Goal: Find specific page/section: Find specific page/section

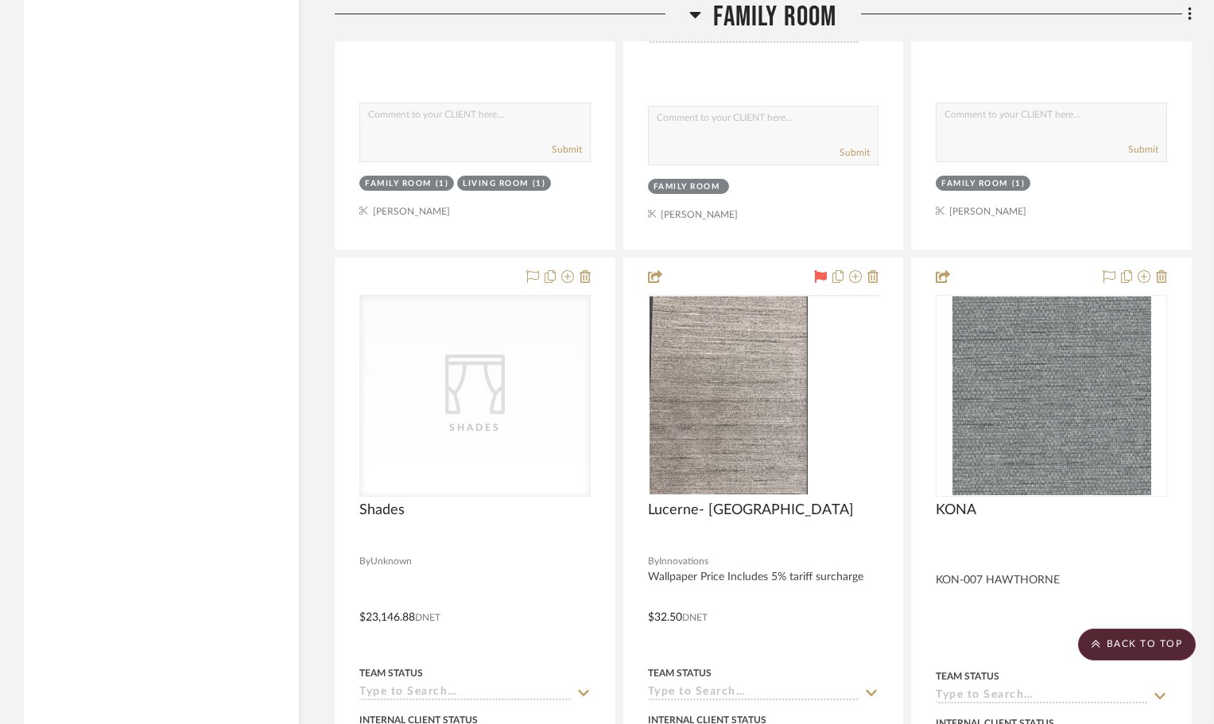
scroll to position [37035, 0]
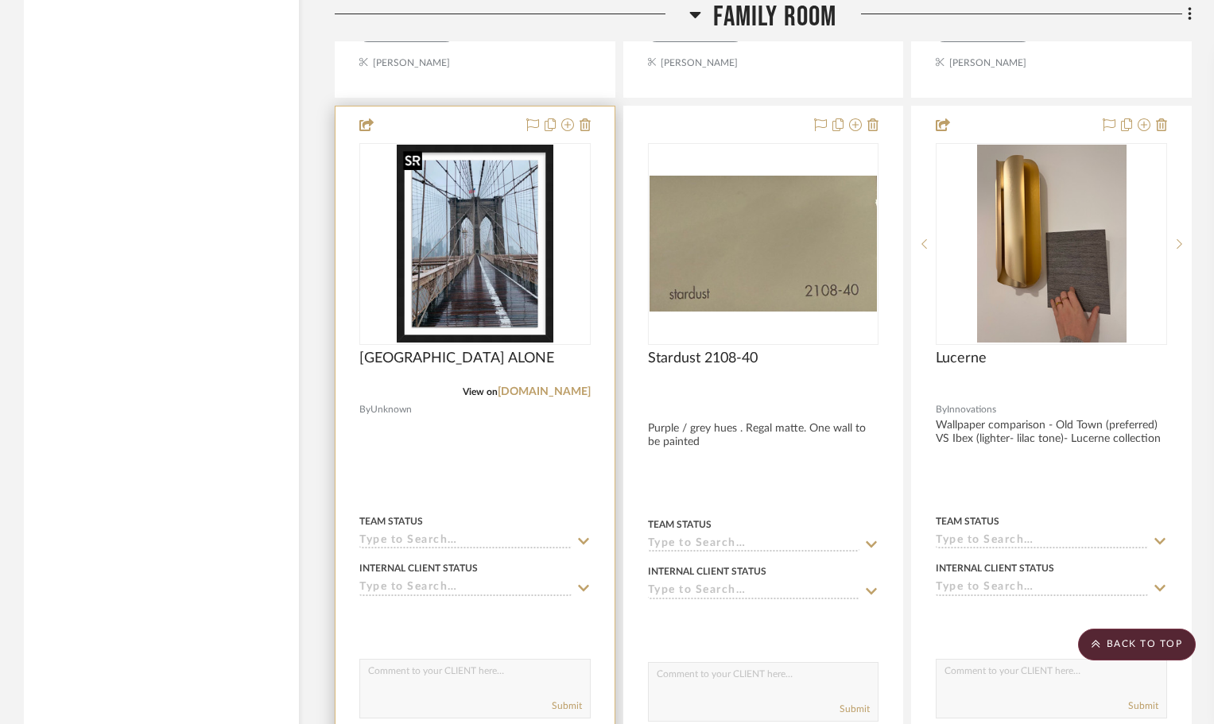
click at [482, 235] on img "0" at bounding box center [475, 244] width 157 height 199
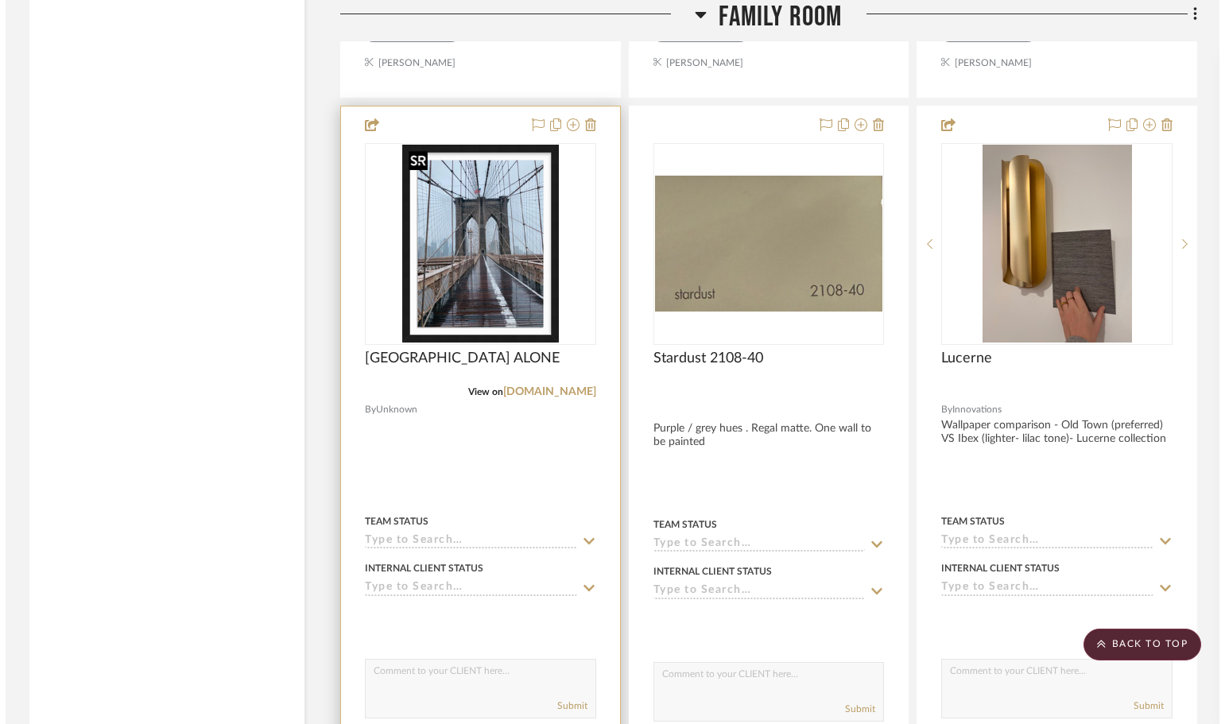
scroll to position [0, 0]
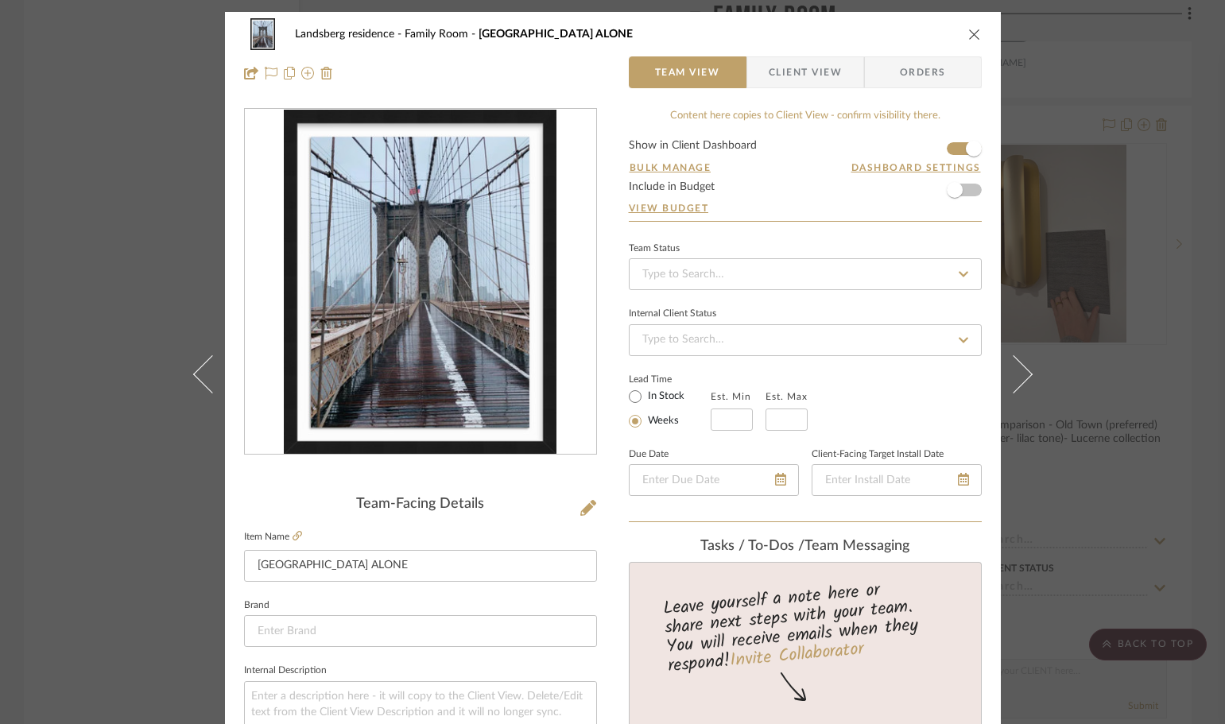
click at [487, 261] on img "0" at bounding box center [420, 282] width 272 height 345
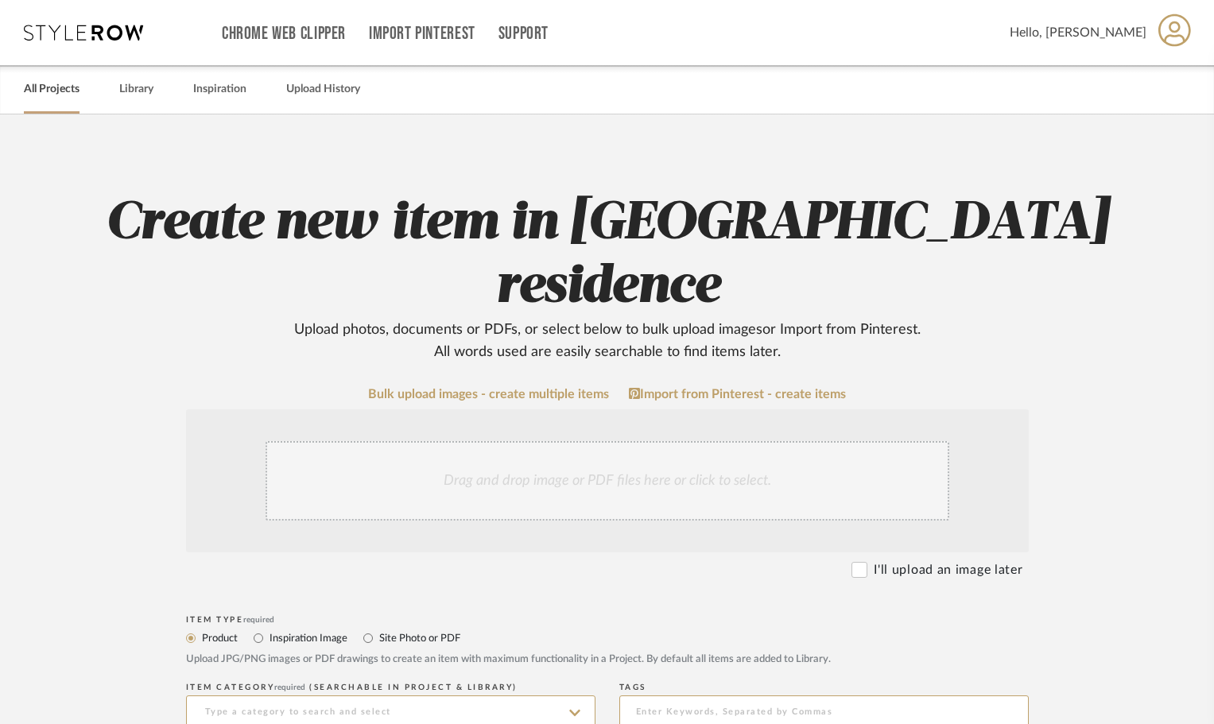
click at [60, 86] on link "All Projects" at bounding box center [52, 89] width 56 height 21
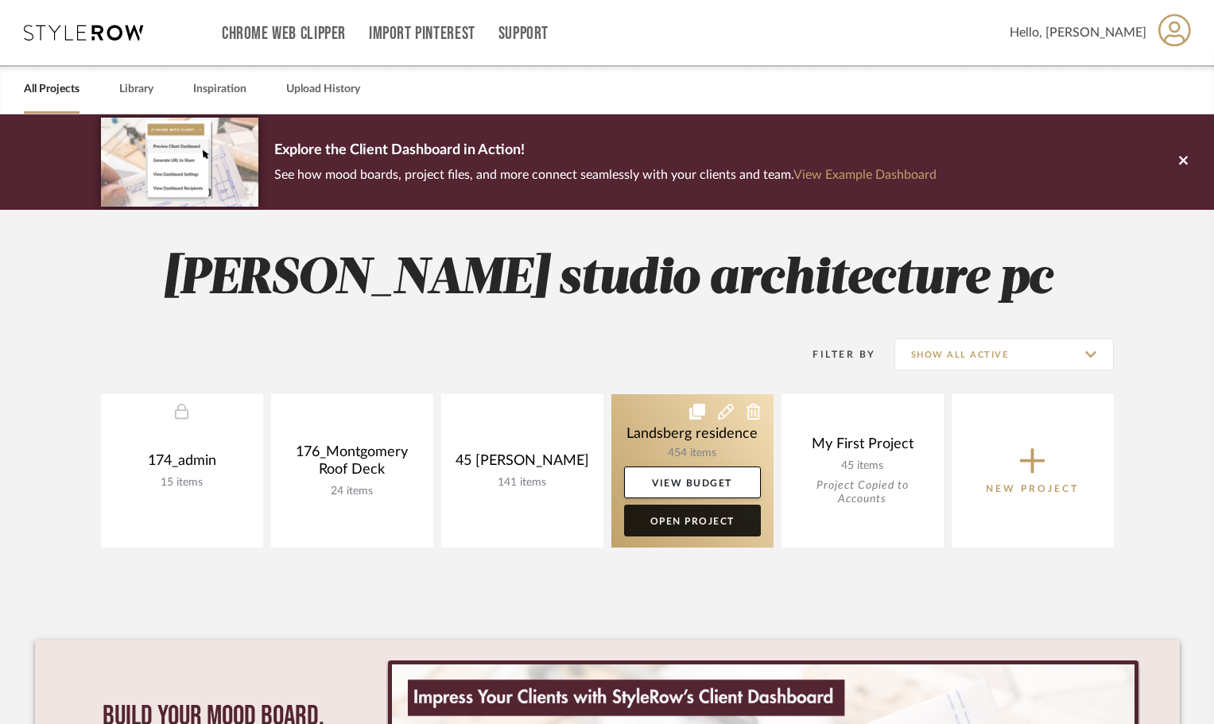
click at [680, 526] on link "Open Project" at bounding box center [692, 521] width 137 height 32
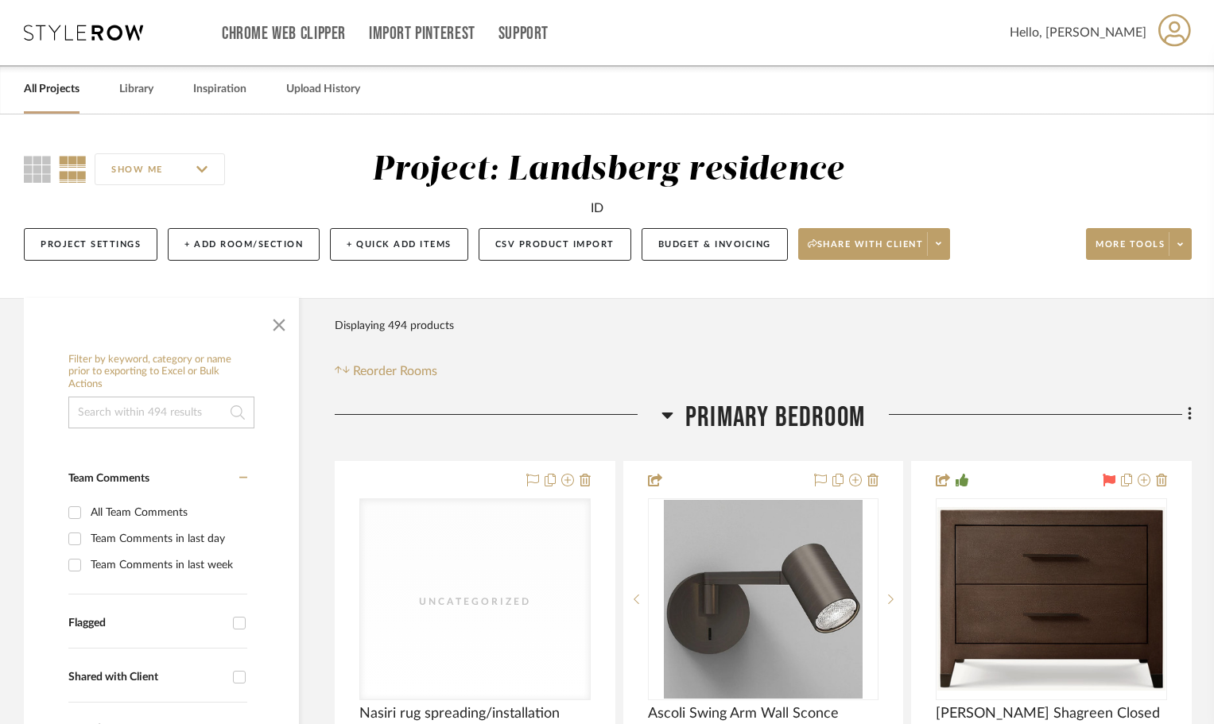
click at [153, 407] on input at bounding box center [161, 413] width 186 height 32
type input "ART"
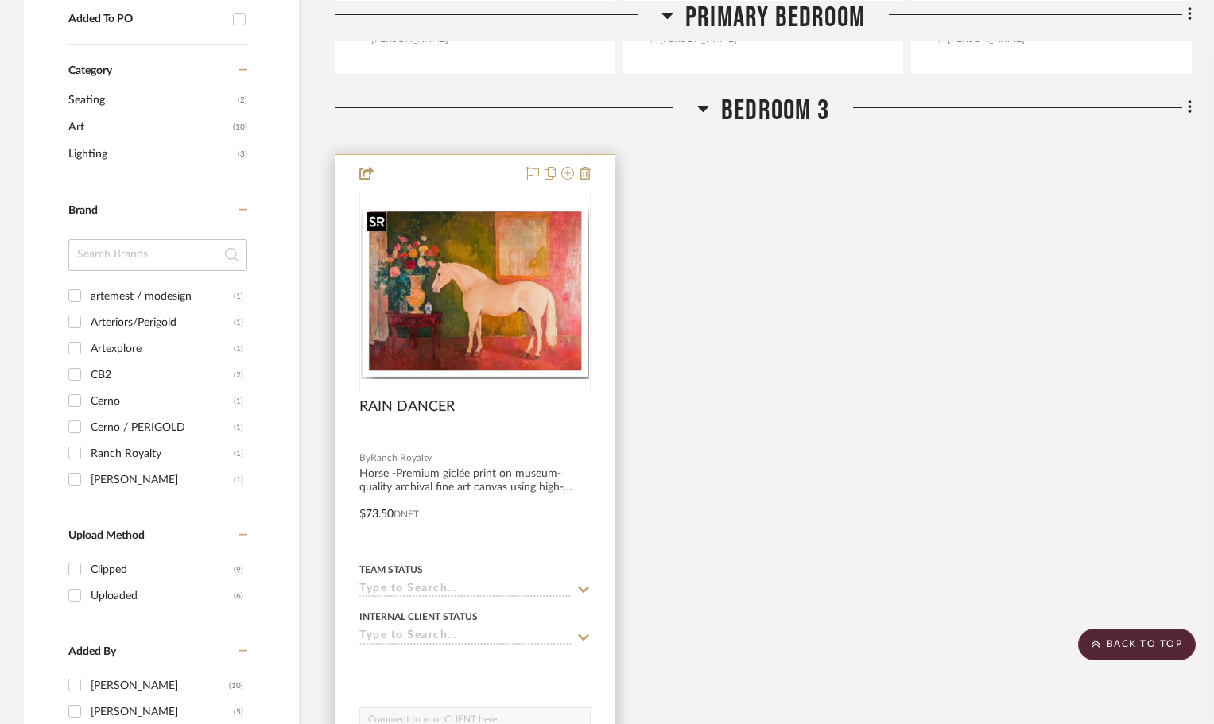
scroll to position [1034, 0]
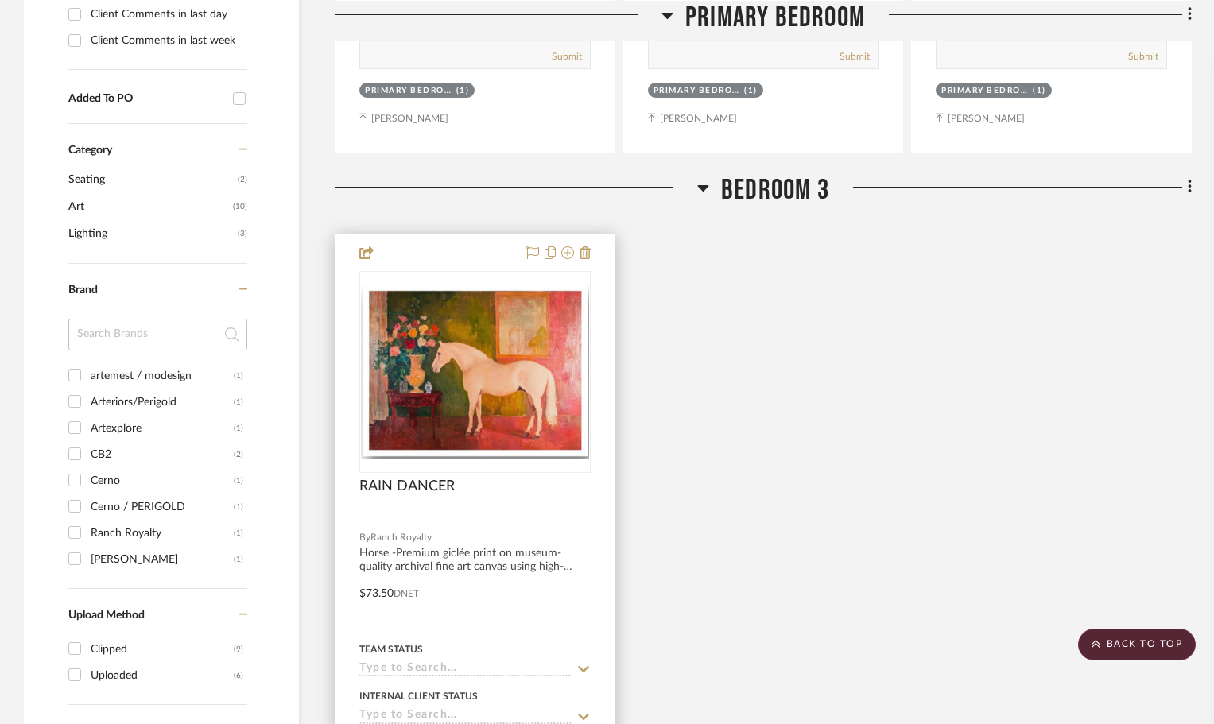
click at [430, 476] on div at bounding box center [475, 583] width 279 height 696
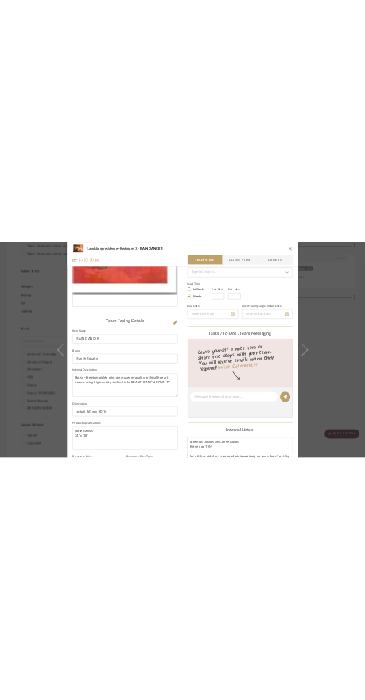
scroll to position [318, 0]
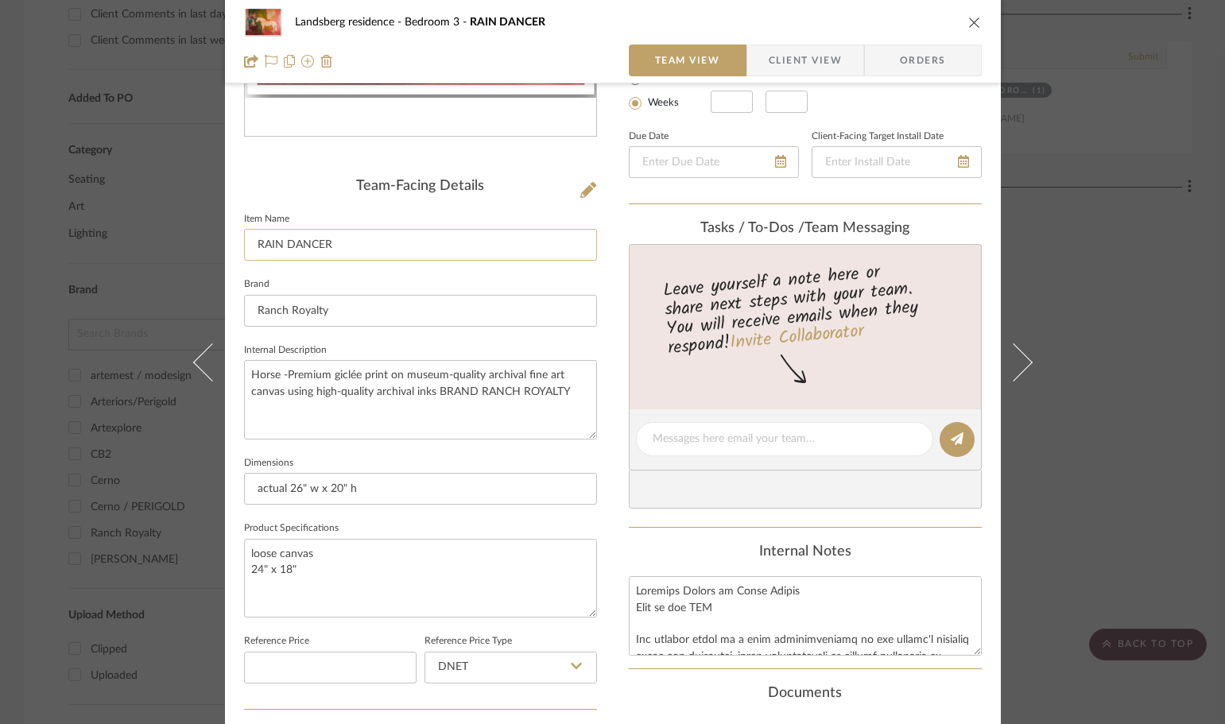
drag, startPoint x: 336, startPoint y: 240, endPoint x: 245, endPoint y: 240, distance: 90.6
click at [245, 240] on input "RAIN DANCER" at bounding box center [420, 245] width 353 height 32
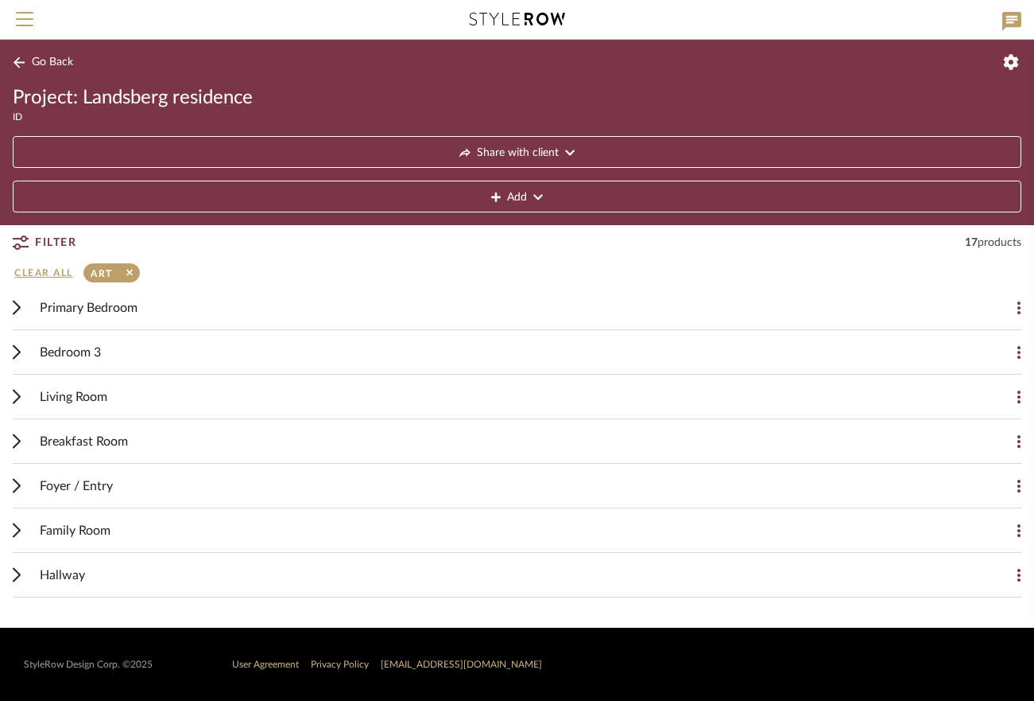
click at [19, 349] on icon at bounding box center [17, 351] width 8 height 15
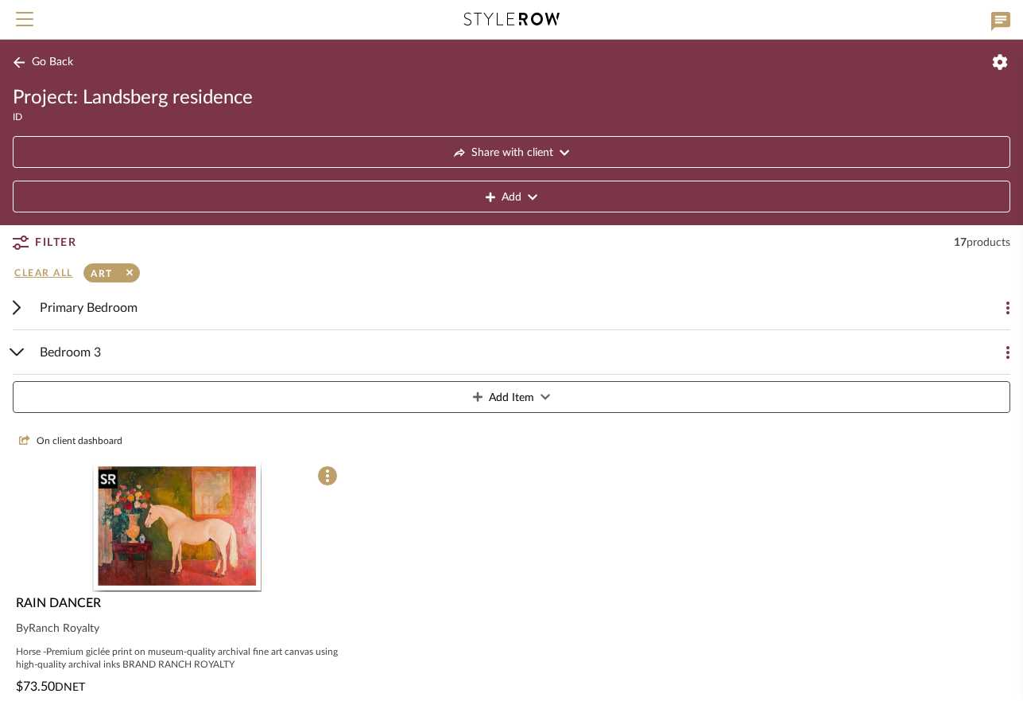
click at [0, 0] on img at bounding box center [0, 0] width 0 height 0
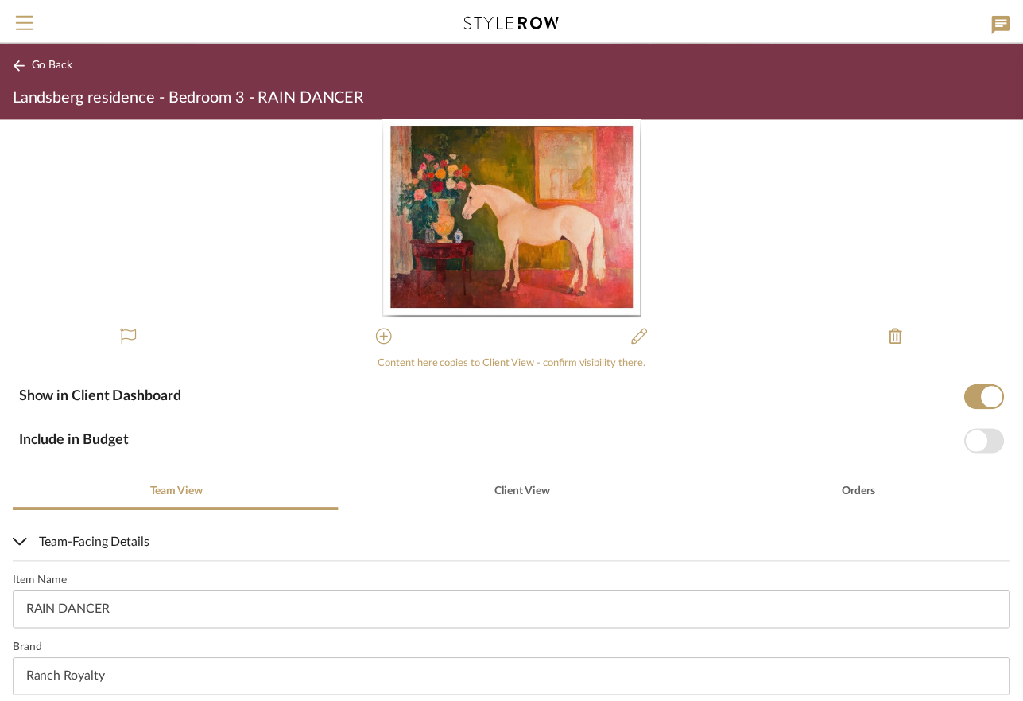
scroll to position [318, 0]
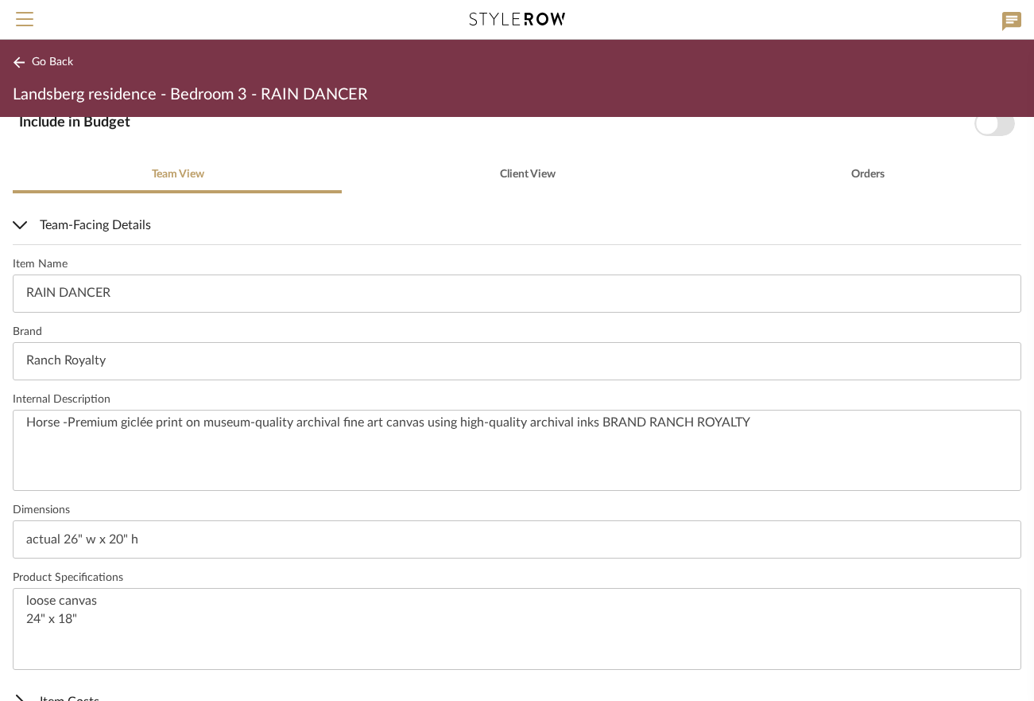
click at [20, 61] on icon at bounding box center [19, 62] width 13 height 12
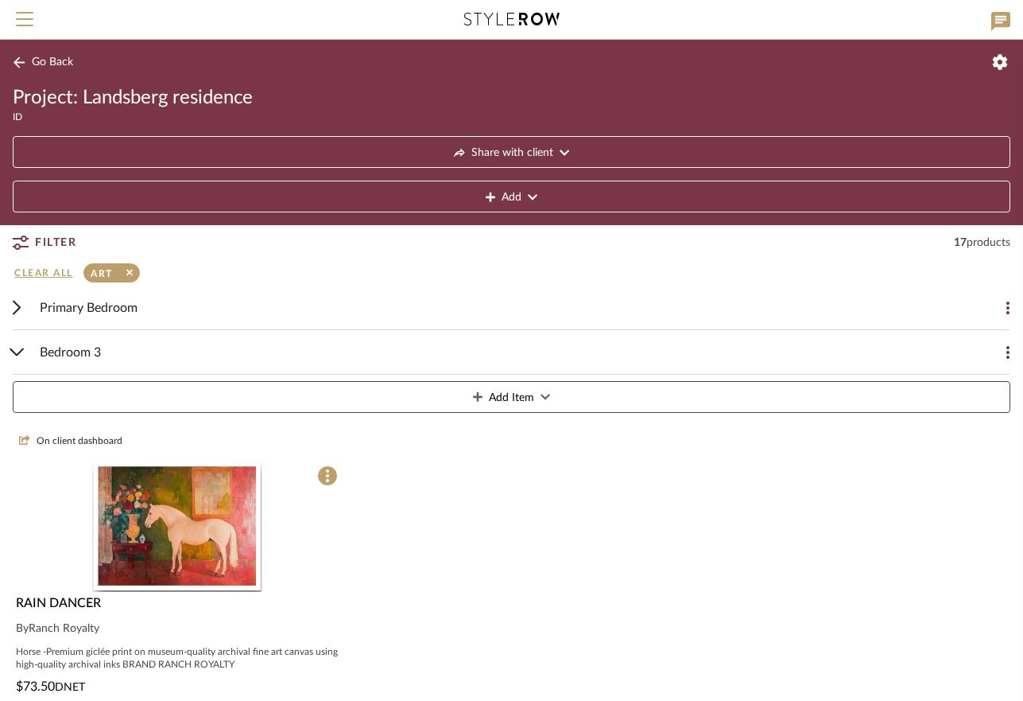
click at [20, 64] on icon at bounding box center [19, 62] width 13 height 12
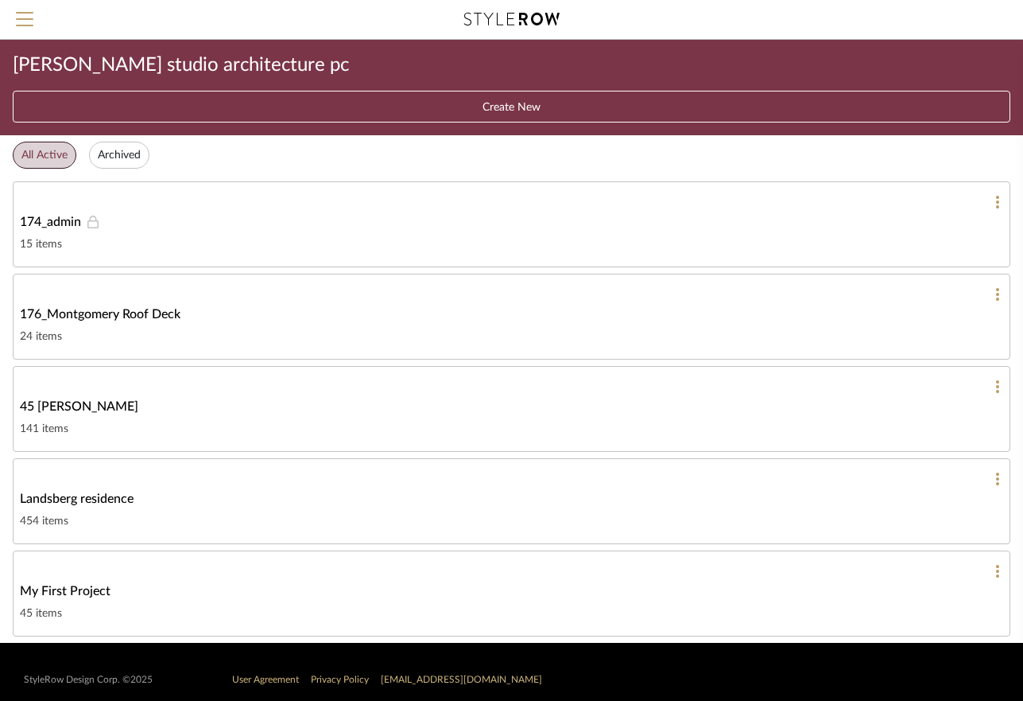
click at [173, 510] on link "Landsberg residence 454 items" at bounding box center [512, 501] width 998 height 86
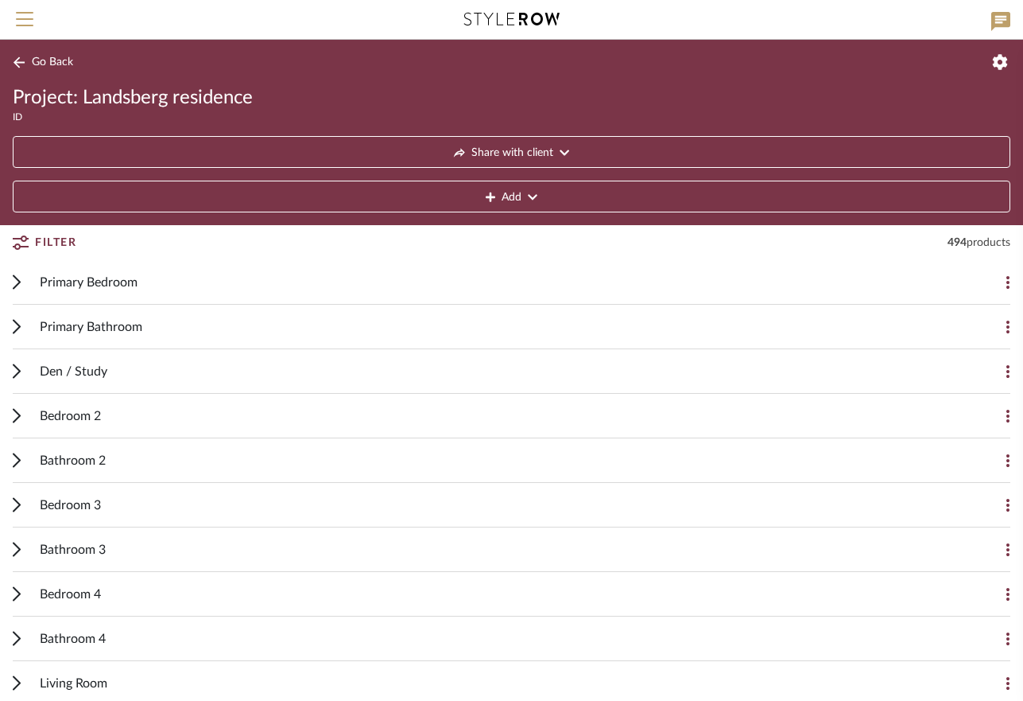
click at [45, 239] on span "Filter" at bounding box center [55, 242] width 41 height 29
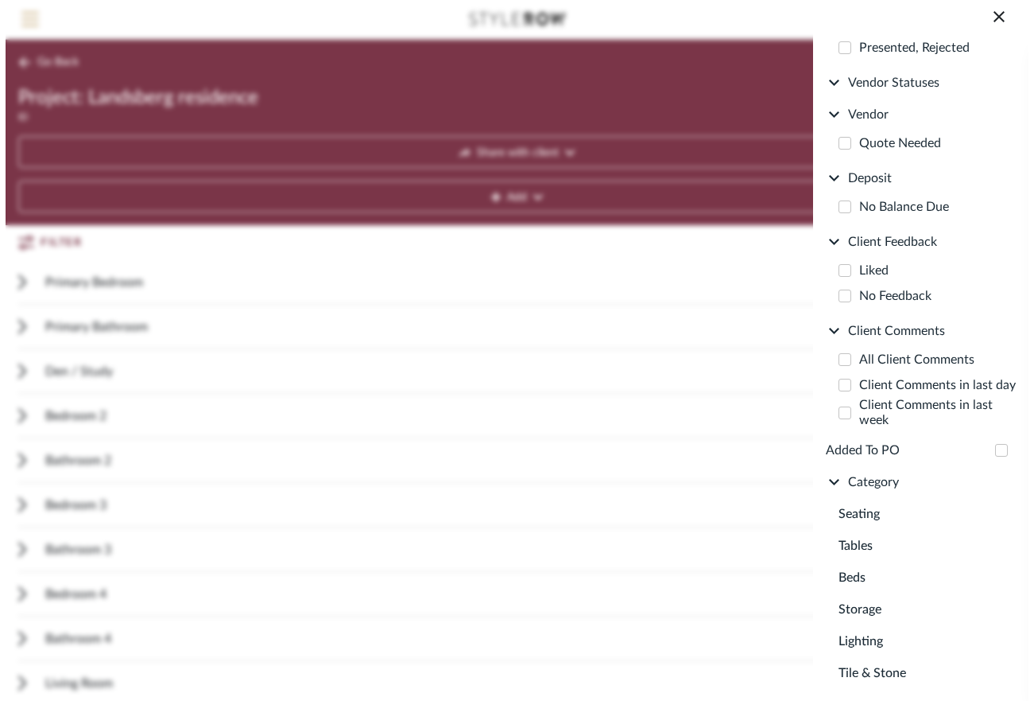
scroll to position [875, 0]
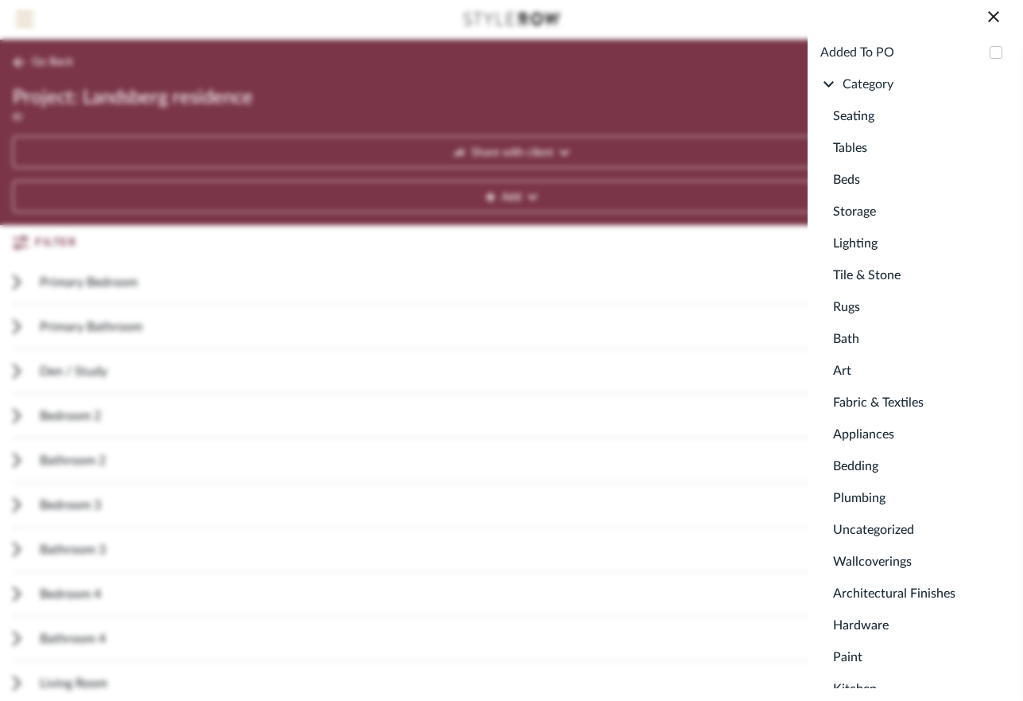
click at [364, 378] on span "Art" at bounding box center [918, 371] width 171 height 32
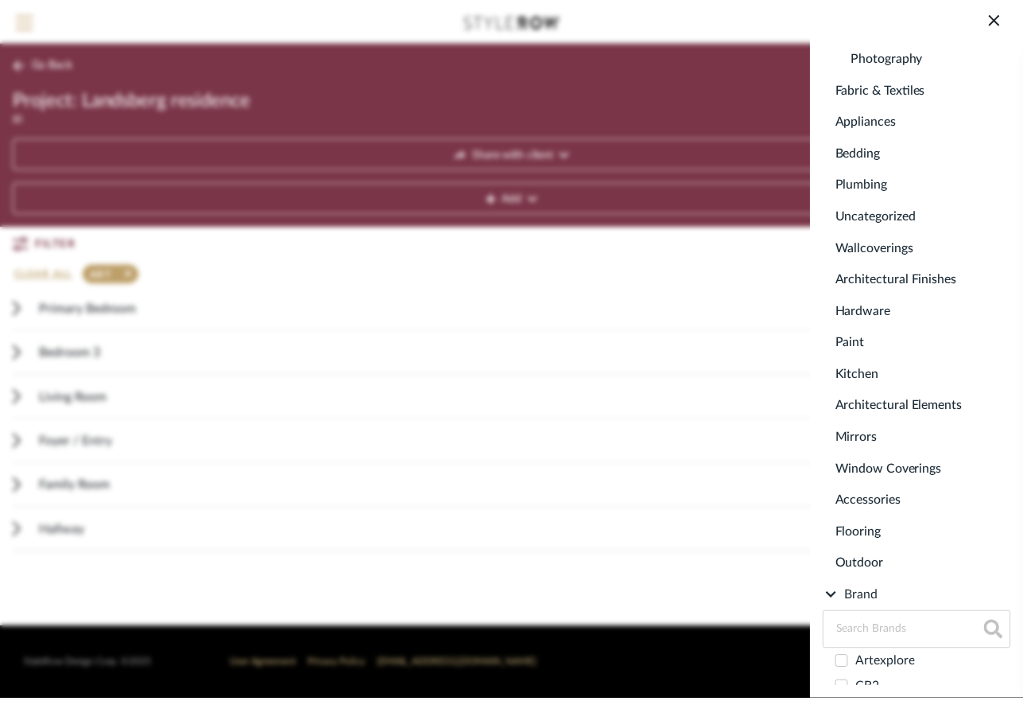
scroll to position [401, 0]
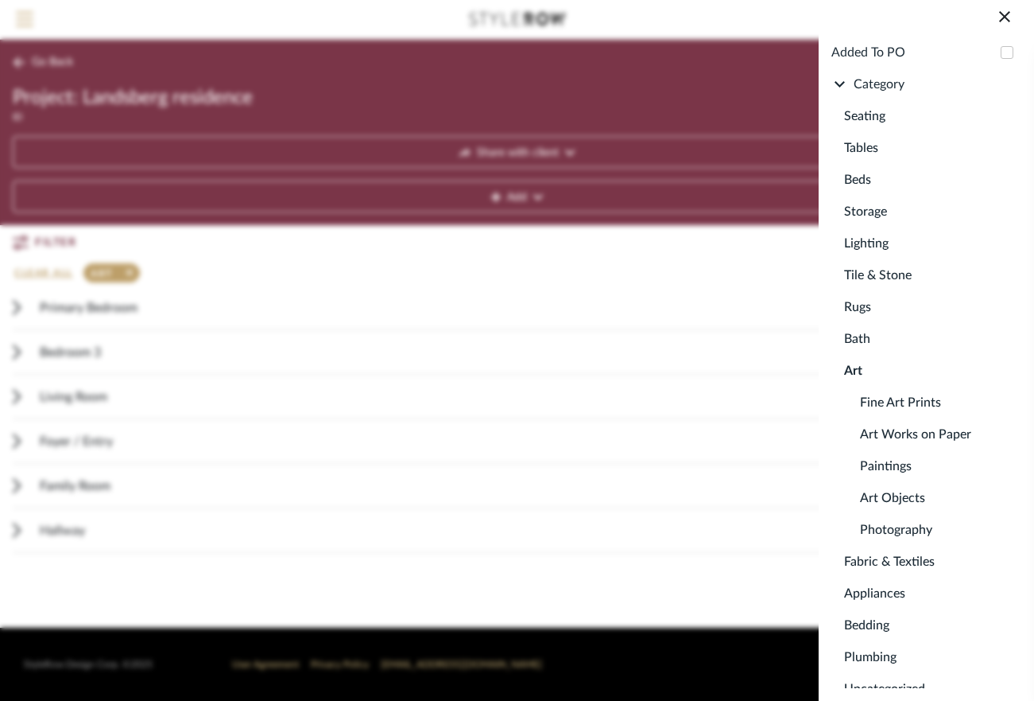
click at [364, 375] on span "Art" at bounding box center [929, 371] width 171 height 32
click at [364, 17] on icon at bounding box center [1005, 16] width 11 height 11
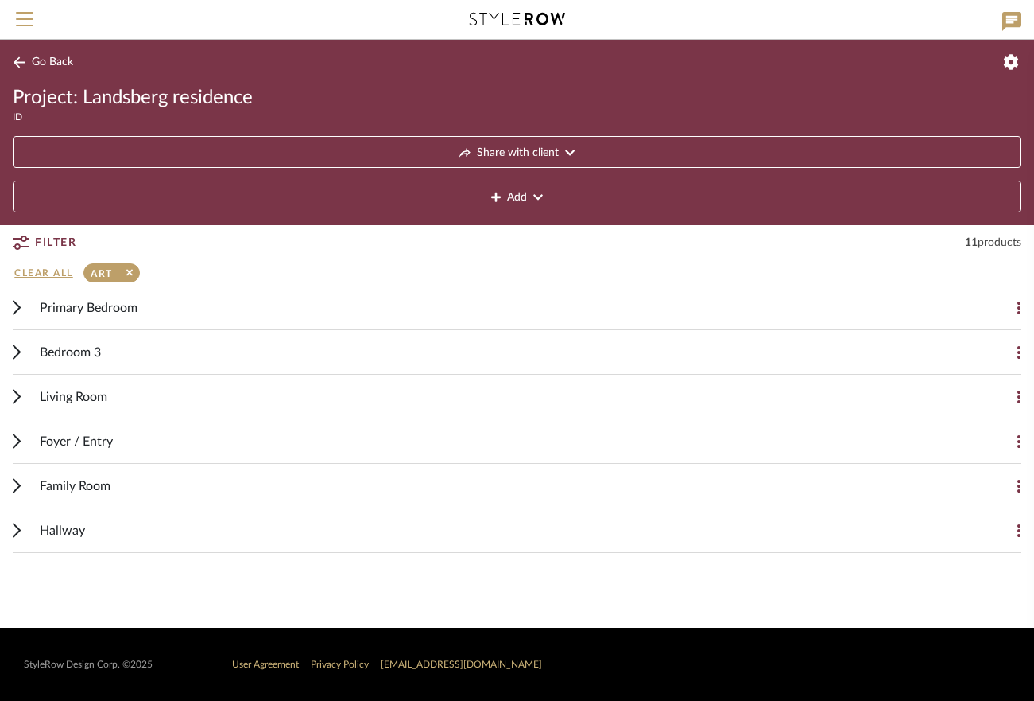
click at [17, 306] on icon at bounding box center [17, 307] width 8 height 15
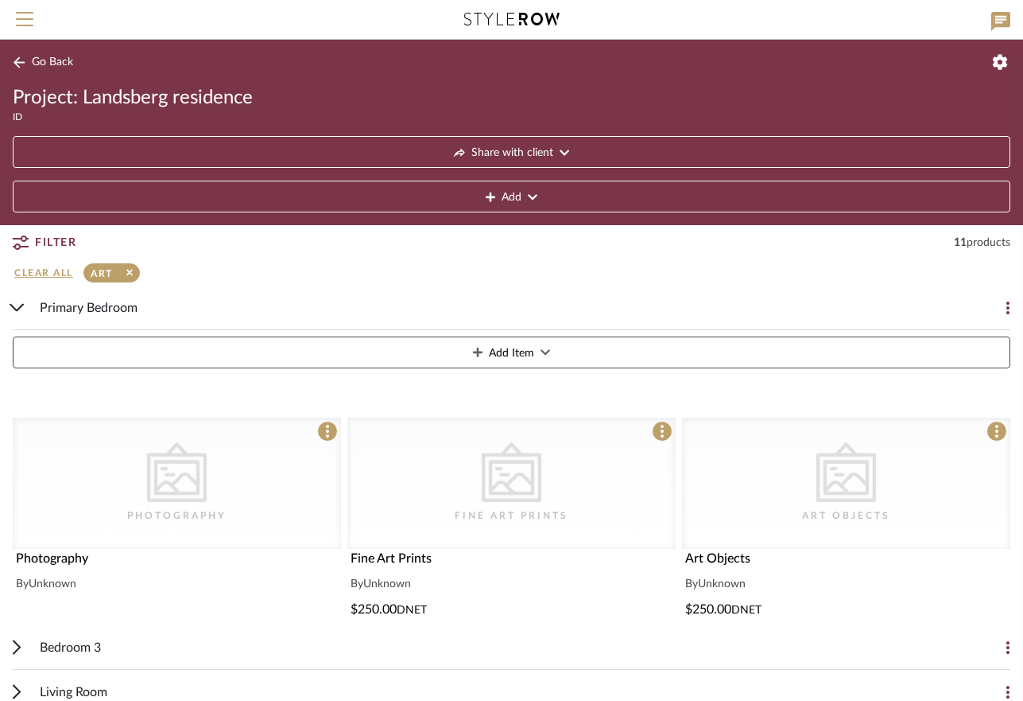
click at [19, 298] on div "Primary Bedroom Add Item" at bounding box center [512, 329] width 998 height 89
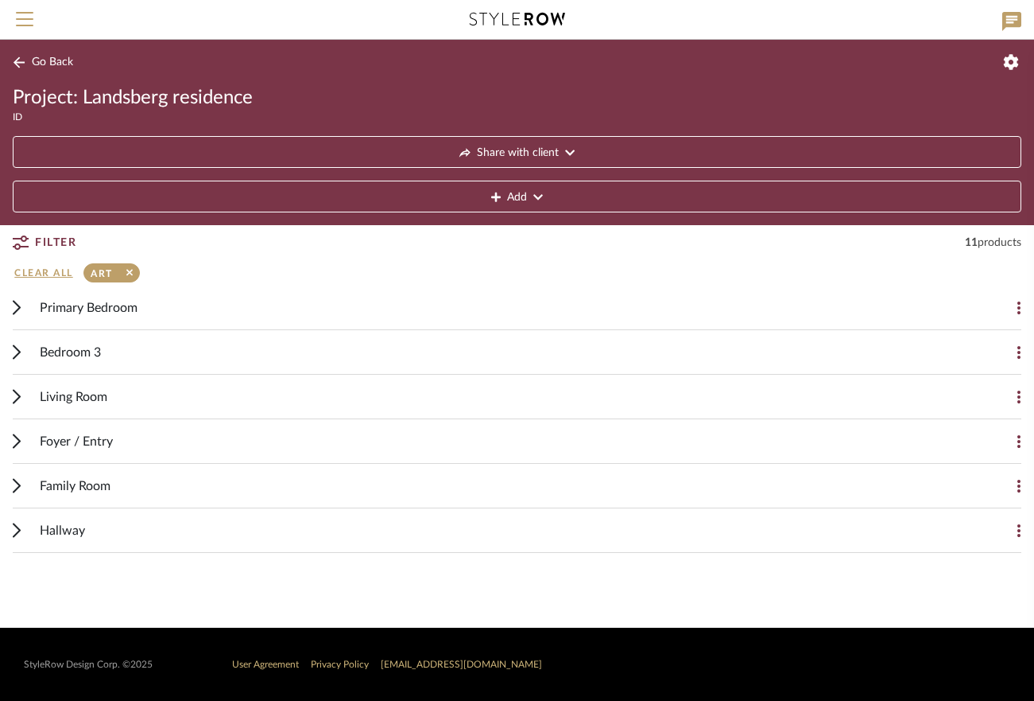
click at [40, 359] on span "Bedroom 3" at bounding box center [70, 352] width 61 height 19
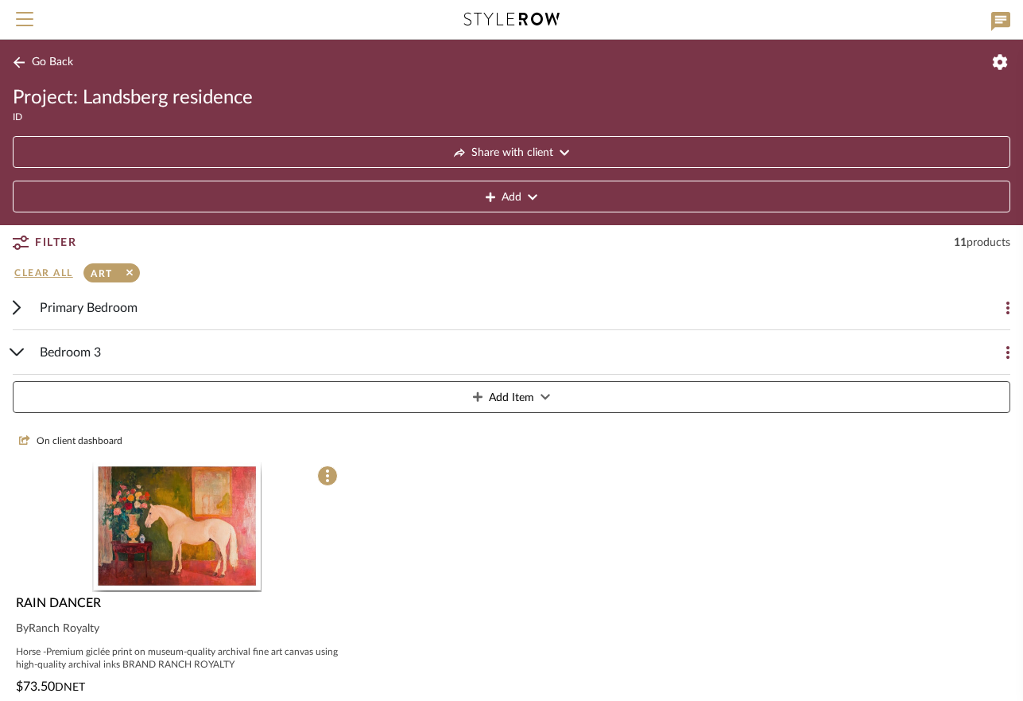
click at [14, 349] on icon at bounding box center [17, 352] width 15 height 8
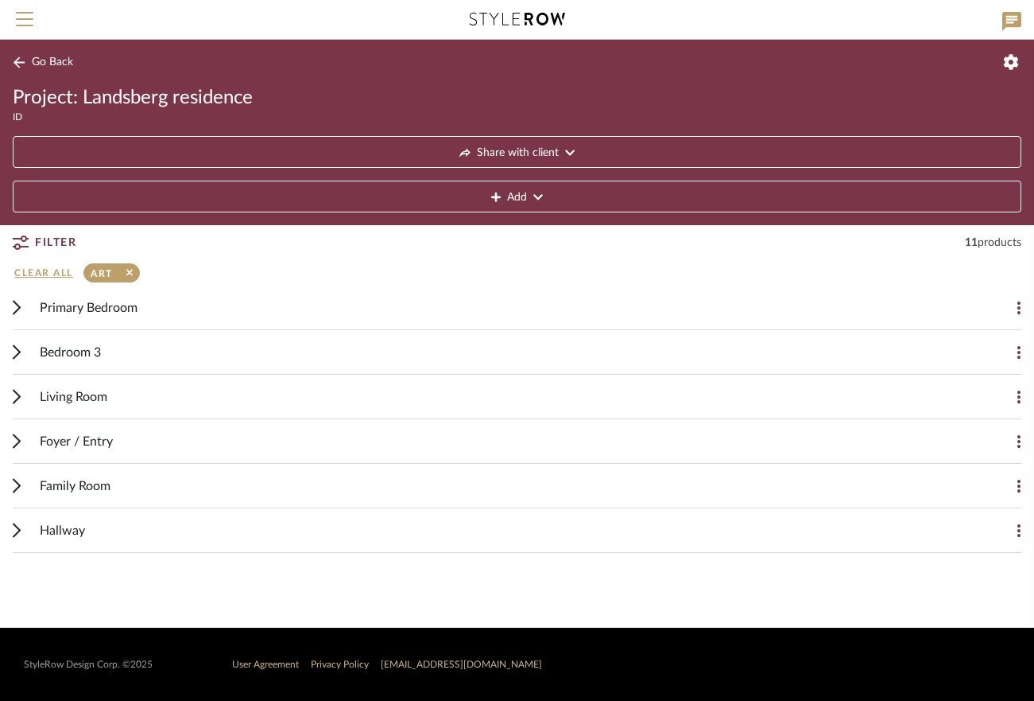
click at [21, 389] on div "Living Room Add Item" at bounding box center [517, 397] width 1009 height 45
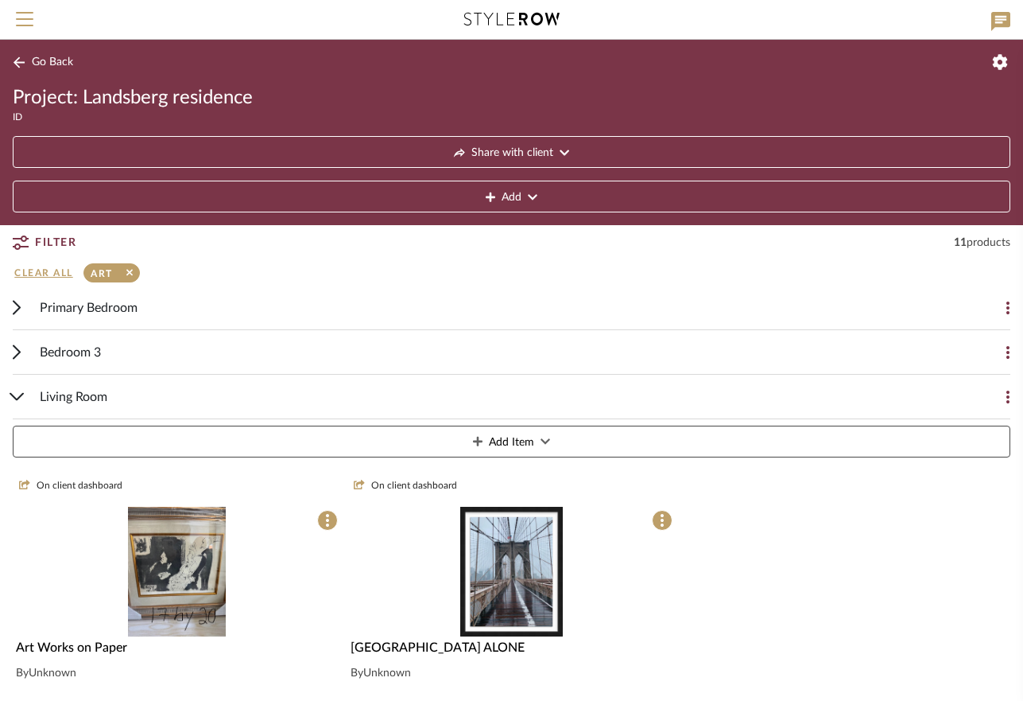
scroll to position [220, 0]
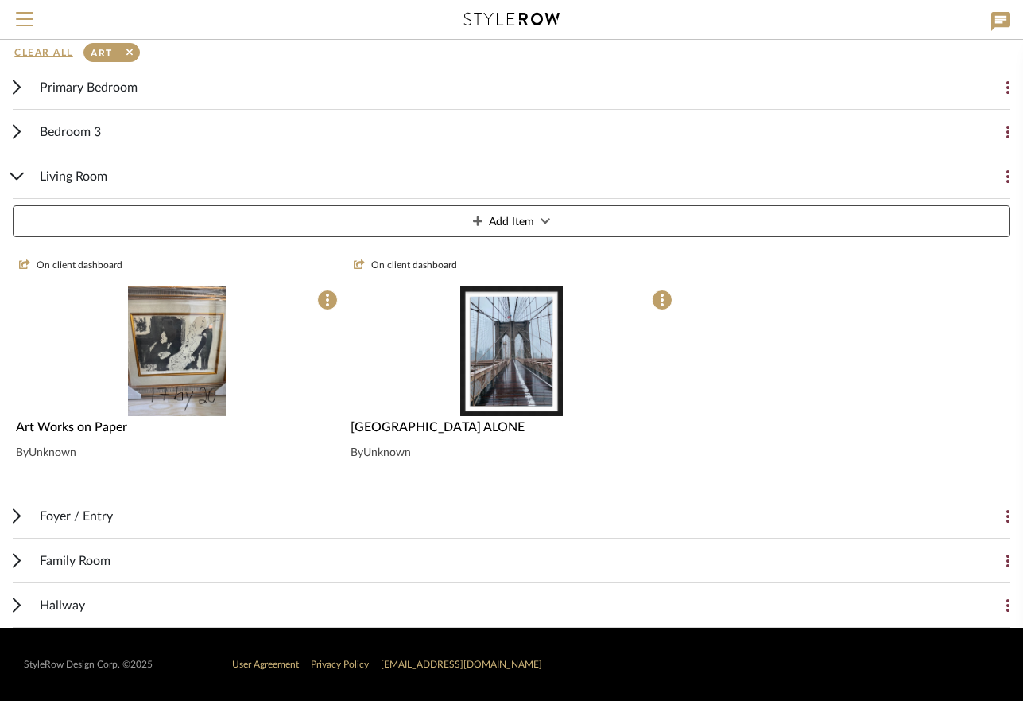
click at [13, 510] on icon at bounding box center [17, 515] width 8 height 15
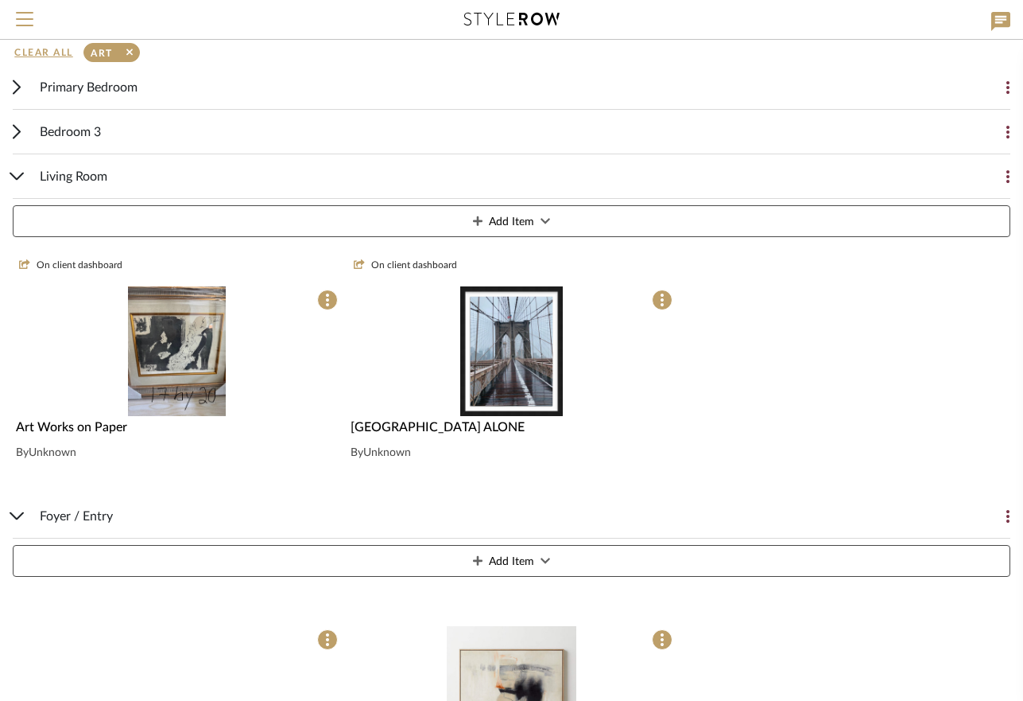
scroll to position [548, 0]
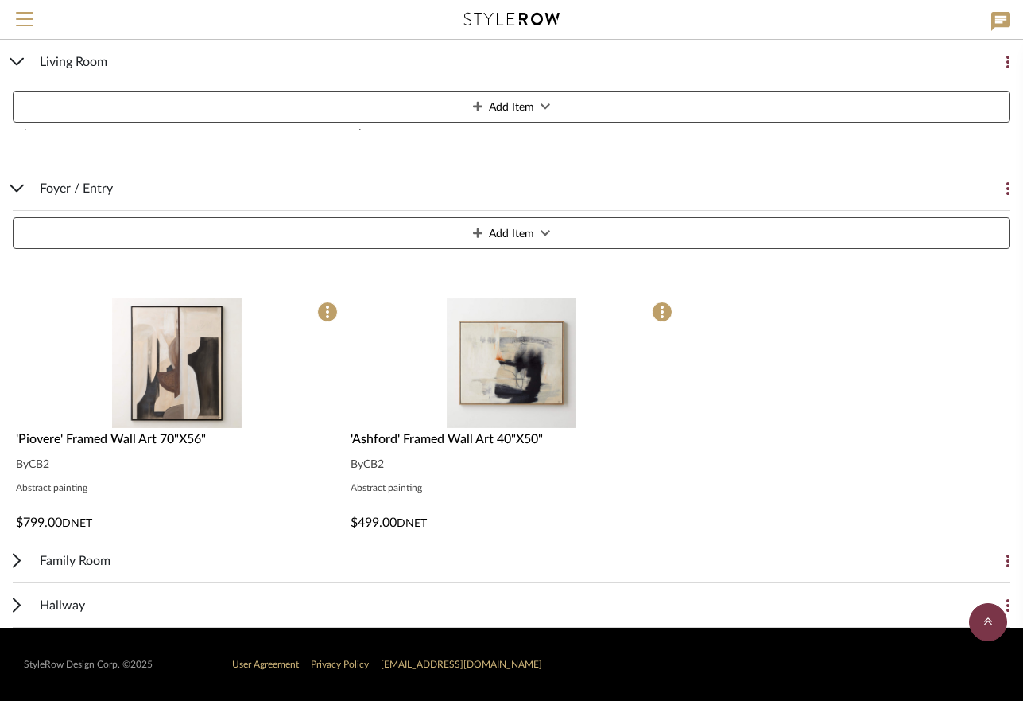
click at [78, 557] on span "Family Room" at bounding box center [75, 560] width 71 height 19
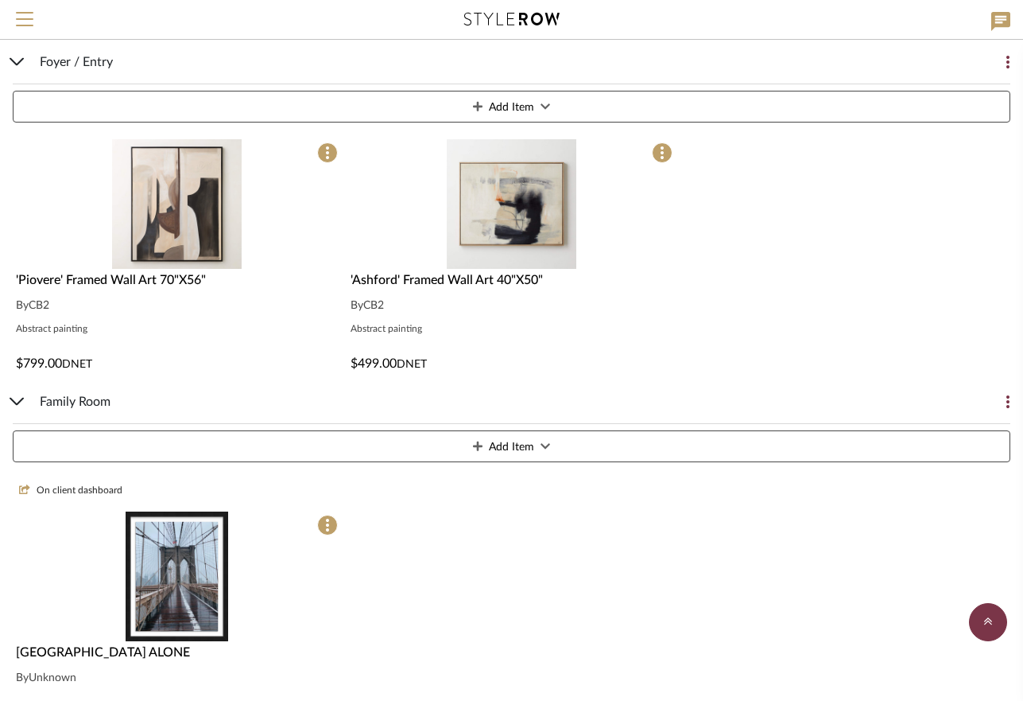
scroll to position [843, 0]
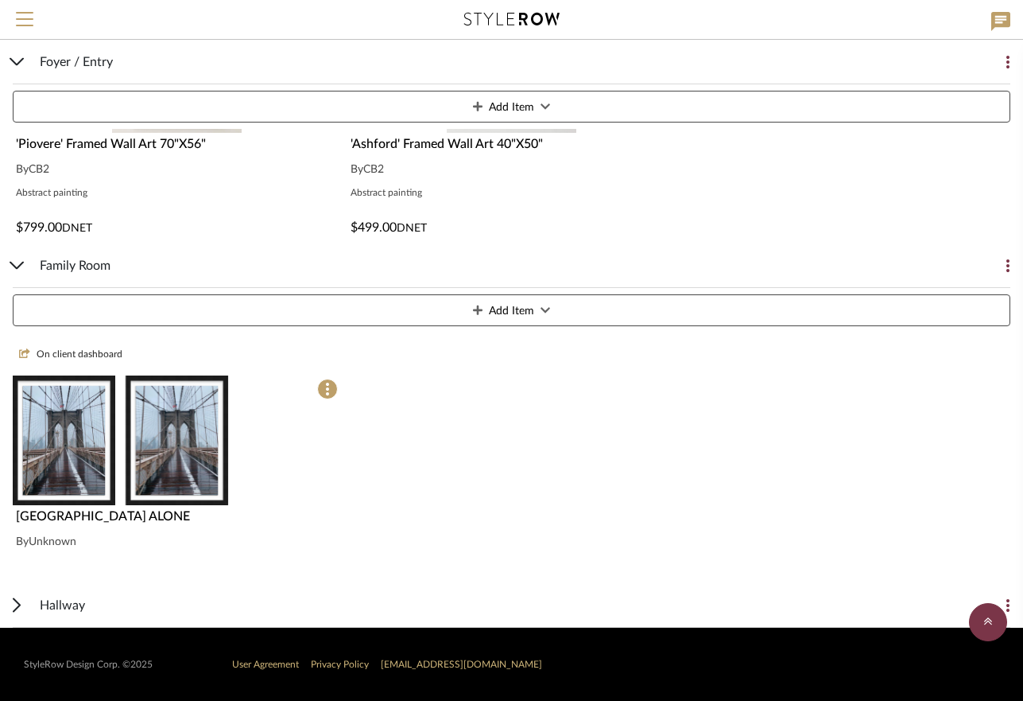
click at [21, 600] on div "Hallway Add Item" at bounding box center [512, 605] width 998 height 45
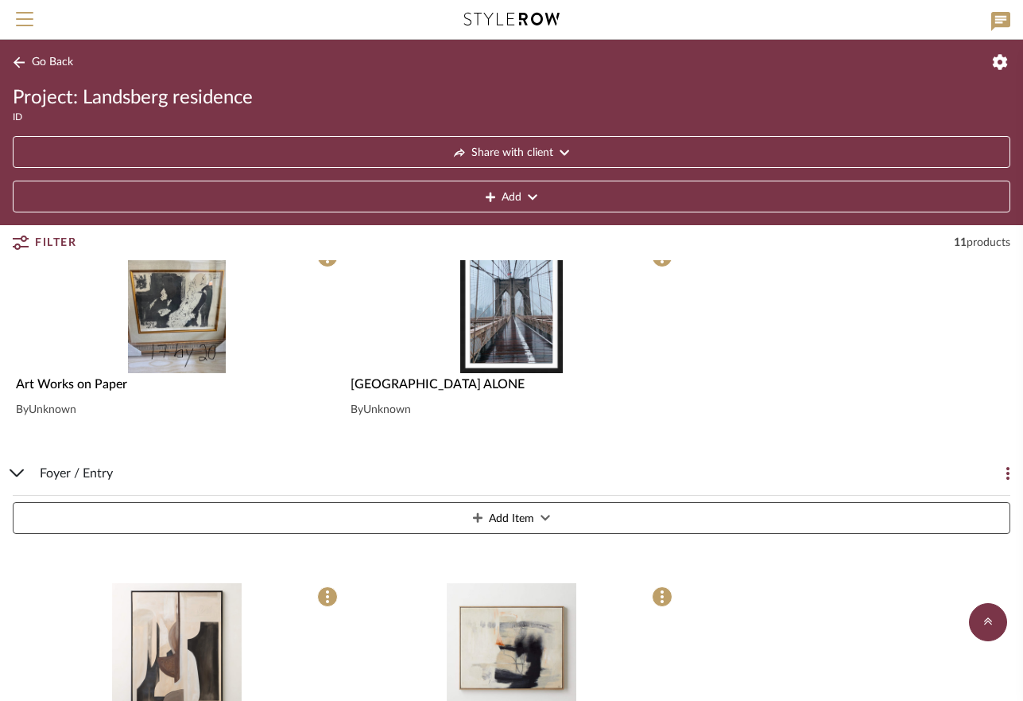
scroll to position [502, 0]
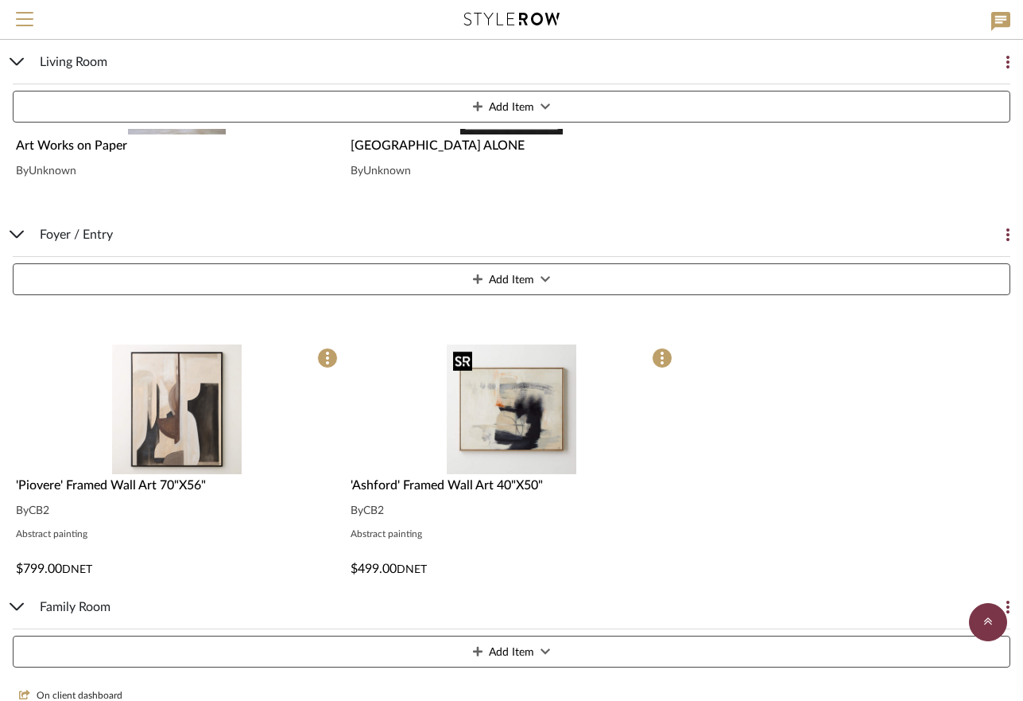
click at [364, 415] on img "0" at bounding box center [512, 409] width 130 height 130
